Goal: Book appointment/travel/reservation

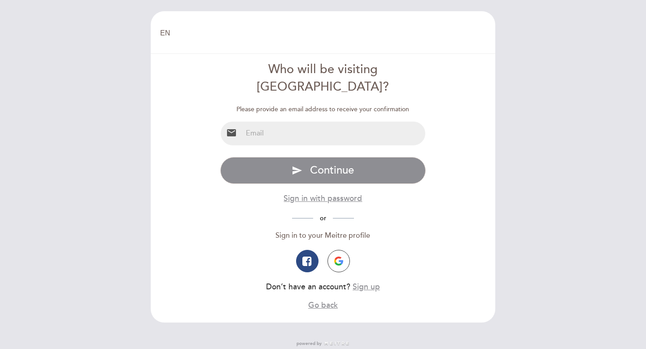
click at [338, 122] on input "email" at bounding box center [333, 134] width 183 height 24
type input "[EMAIL_ADDRESS][DOMAIN_NAME]"
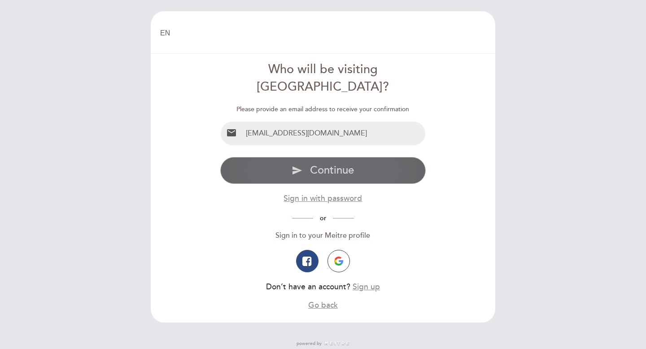
click at [332, 164] on span "Continue" at bounding box center [332, 170] width 44 height 13
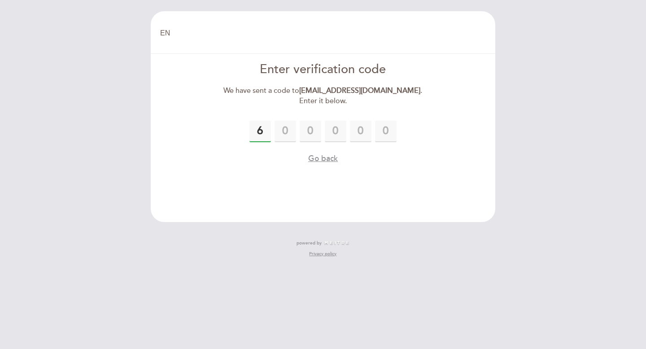
type input "6"
type input "0"
type input "5"
type input "4"
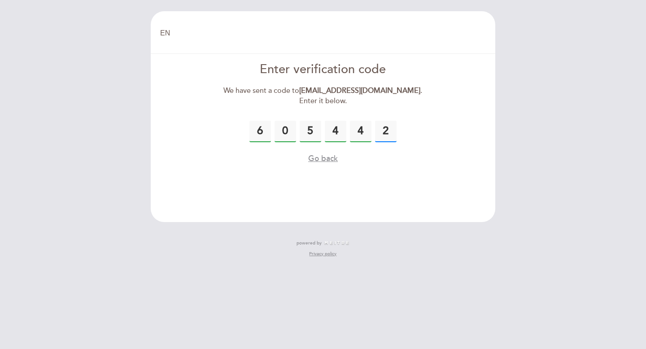
type input "2"
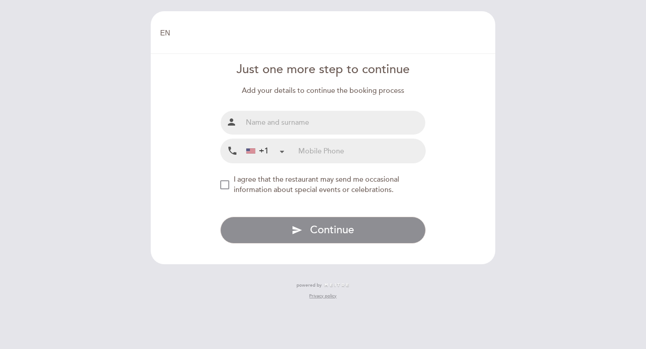
click at [318, 123] on input "text" at bounding box center [333, 123] width 183 height 24
type input "[PERSON_NAME]"
click at [312, 151] on input "tel" at bounding box center [361, 151] width 127 height 24
type input "8324253231"
click at [243, 178] on span "I agree that the restaurant may send me occasional information about special ev…" at bounding box center [316, 184] width 165 height 19
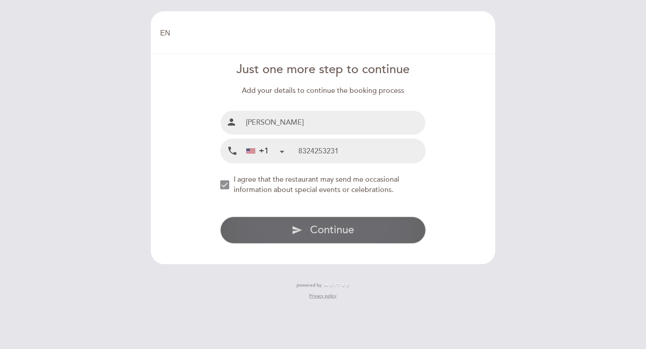
click at [278, 226] on button "send Continue" at bounding box center [323, 230] width 206 height 27
